Goal: Use online tool/utility: Utilize a website feature to perform a specific function

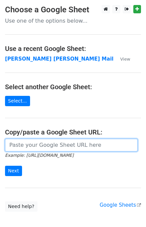
drag, startPoint x: 16, startPoint y: 144, endPoint x: 25, endPoint y: 142, distance: 9.4
click at [16, 144] on input "url" at bounding box center [71, 145] width 132 height 13
type input "[URL][DOMAIN_NAME]"
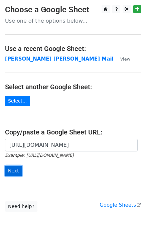
click at [14, 171] on input "Next" at bounding box center [13, 171] width 17 height 10
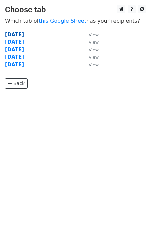
click at [12, 34] on strong "Monday" at bounding box center [14, 35] width 19 height 6
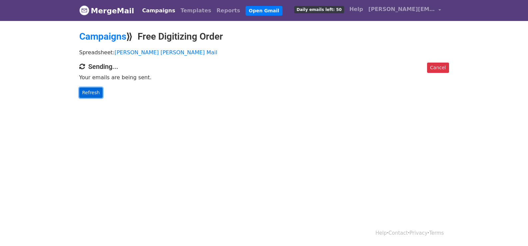
click at [88, 94] on link "Refresh" at bounding box center [91, 93] width 24 height 10
